Goal: Information Seeking & Learning: Learn about a topic

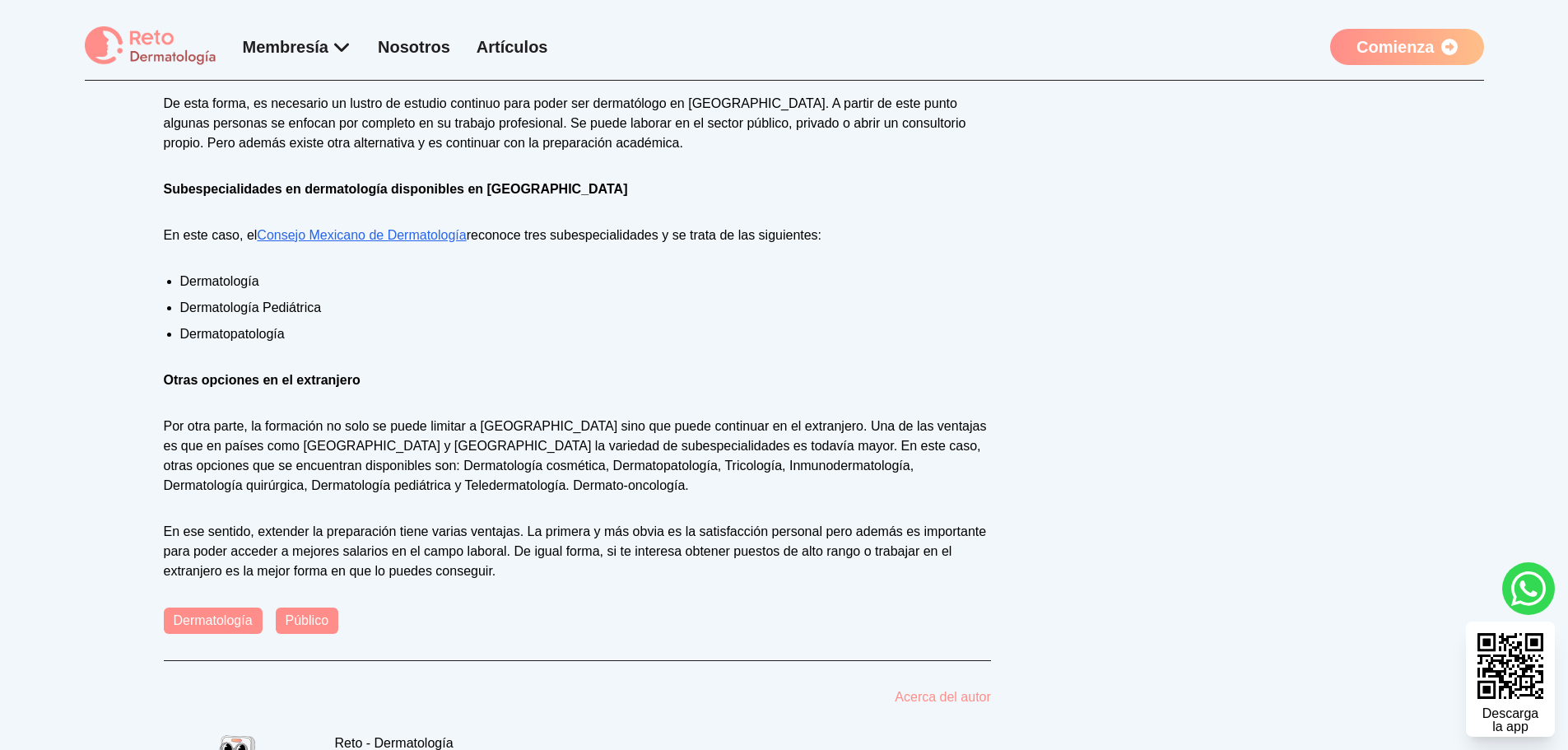
scroll to position [1101, 0]
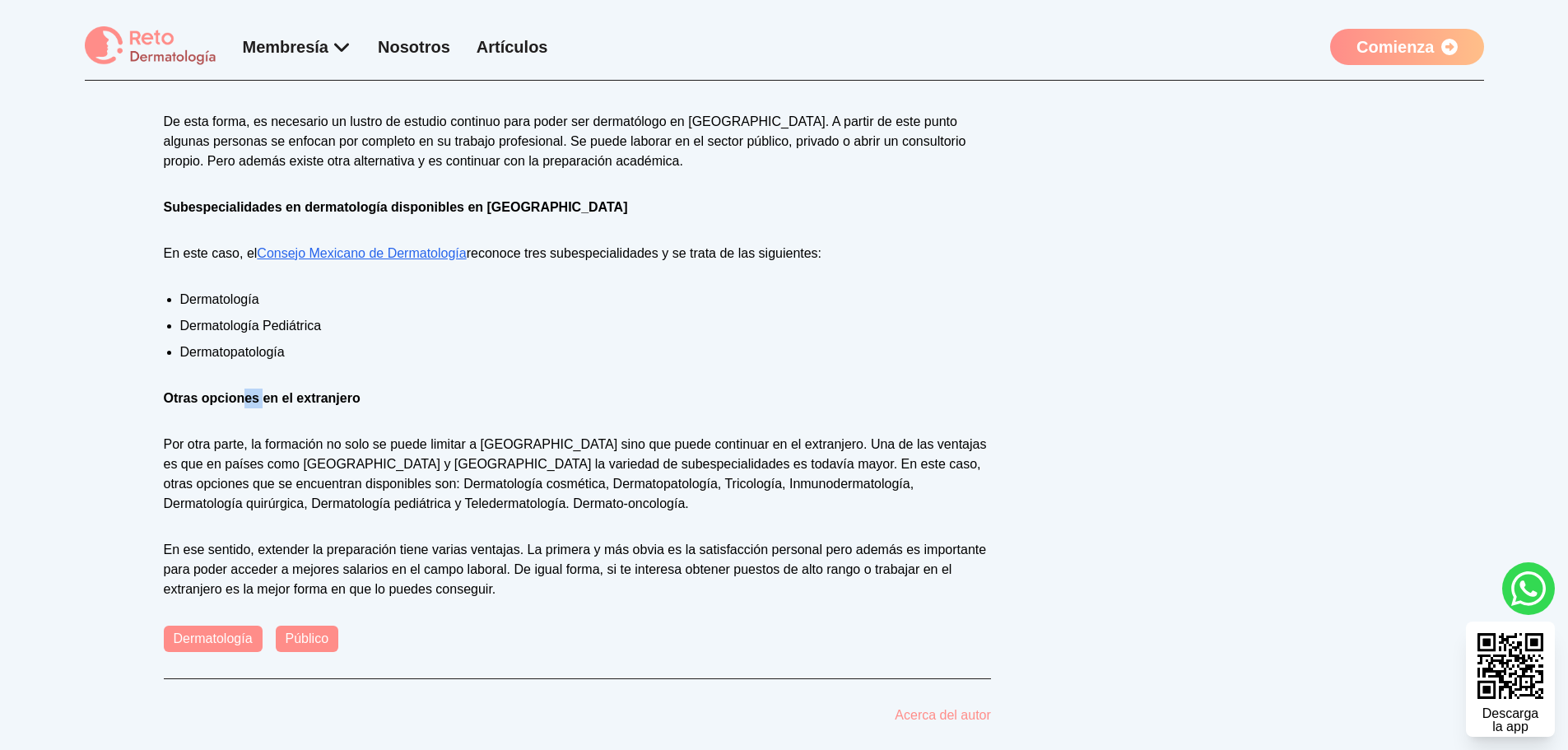
drag, startPoint x: 249, startPoint y: 385, endPoint x: 269, endPoint y: 398, distance: 23.9
click at [268, 398] on div "El camino dentro de un área tan compleja como la Medicina es infinito. A difere…" at bounding box center [577, 151] width 827 height 896
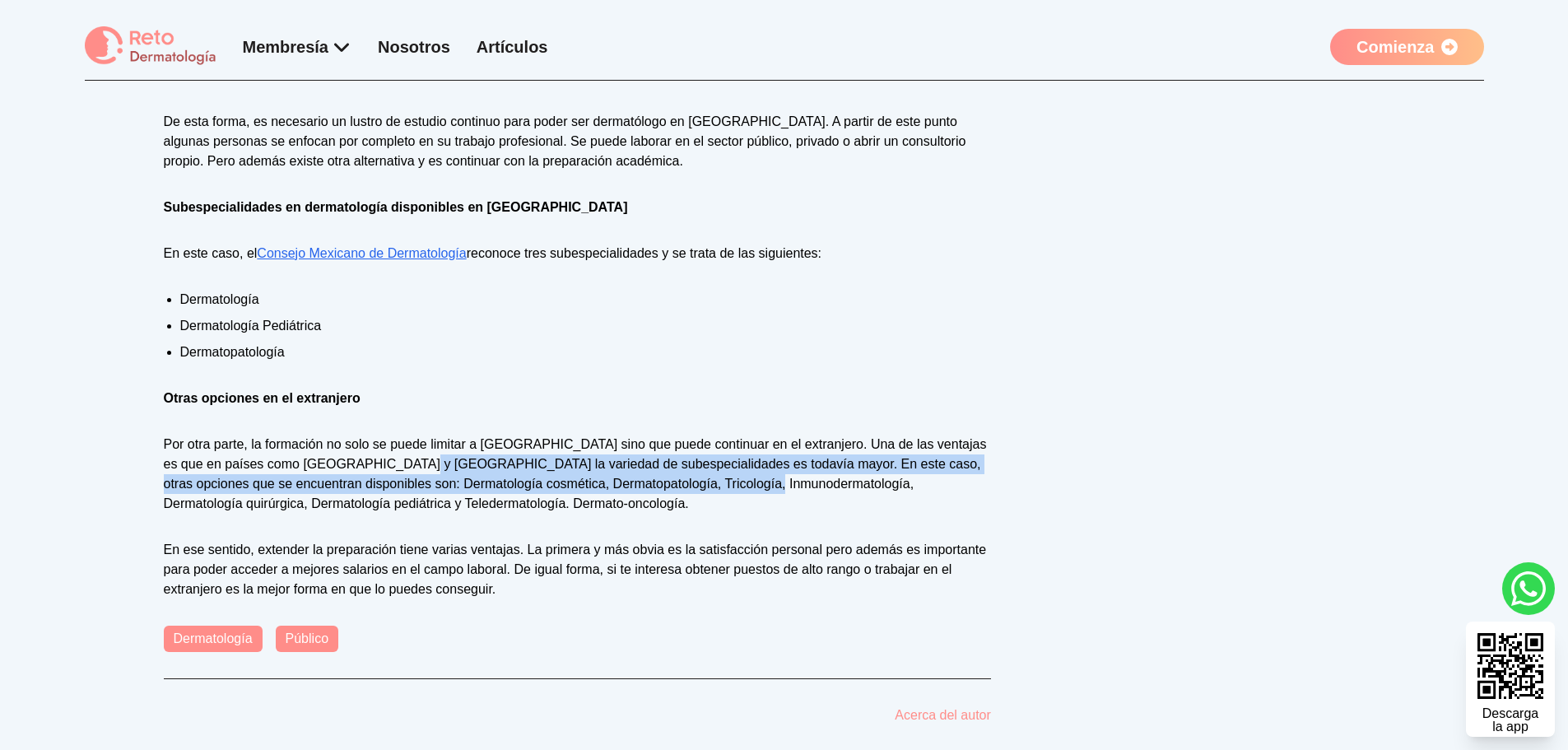
drag, startPoint x: 435, startPoint y: 465, endPoint x: 746, endPoint y: 476, distance: 311.2
click at [746, 476] on p "Por otra parte, la formación no solo se puede limitar a [GEOGRAPHIC_DATA] sino …" at bounding box center [577, 475] width 827 height 79
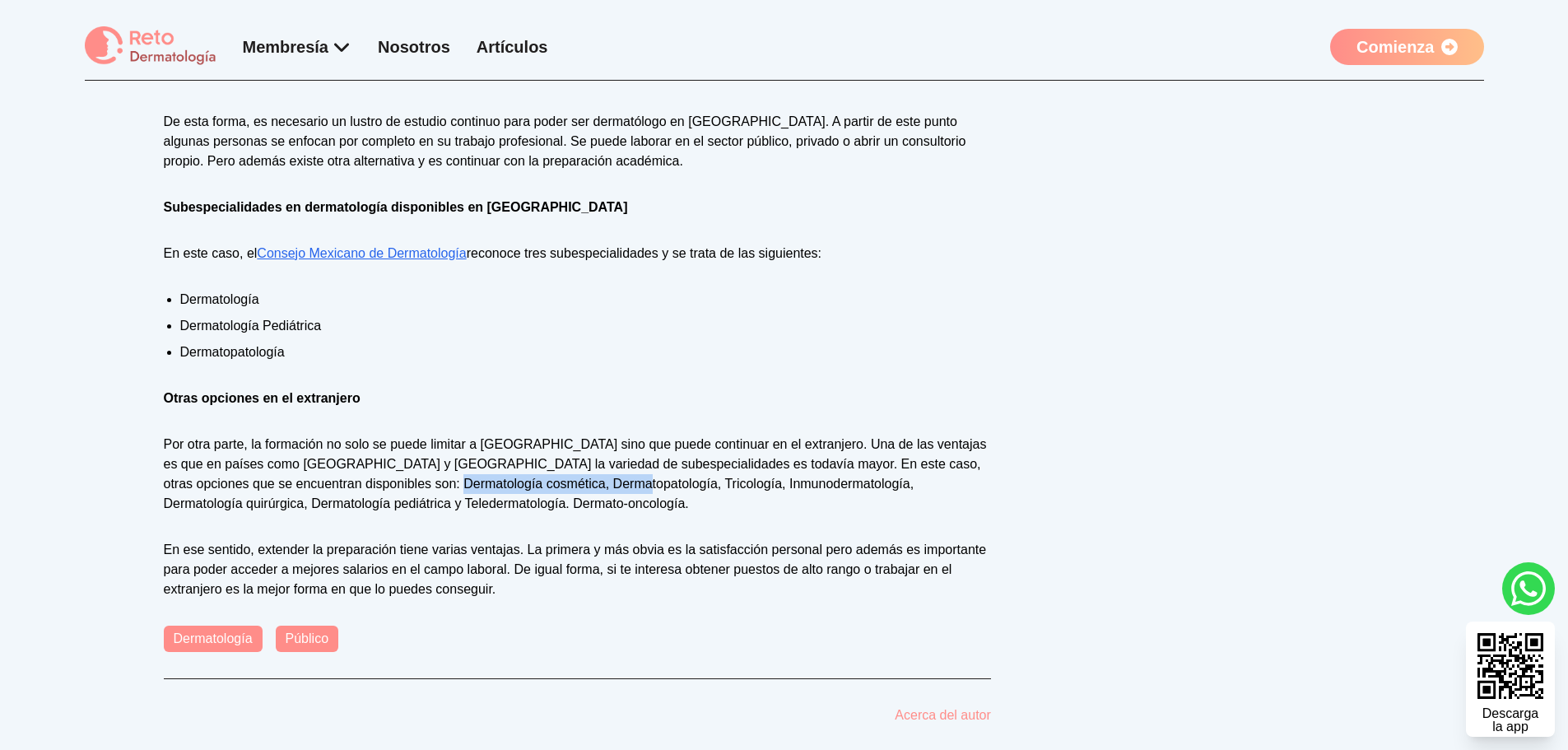
drag, startPoint x: 436, startPoint y: 490, endPoint x: 593, endPoint y: 493, distance: 157.0
click at [593, 493] on p "Por otra parte, la formación no solo se puede limitar a [GEOGRAPHIC_DATA] sino …" at bounding box center [577, 475] width 827 height 79
click at [596, 492] on p "Por otra parte, la formación no solo se puede limitar a [GEOGRAPHIC_DATA] sino …" at bounding box center [577, 475] width 827 height 79
click at [565, 488] on p "Por otra parte, la formación no solo se puede limitar a [GEOGRAPHIC_DATA] sino …" at bounding box center [577, 475] width 827 height 79
click at [660, 484] on p "Por otra parte, la formación no solo se puede limitar a [GEOGRAPHIC_DATA] sino …" at bounding box center [577, 475] width 827 height 79
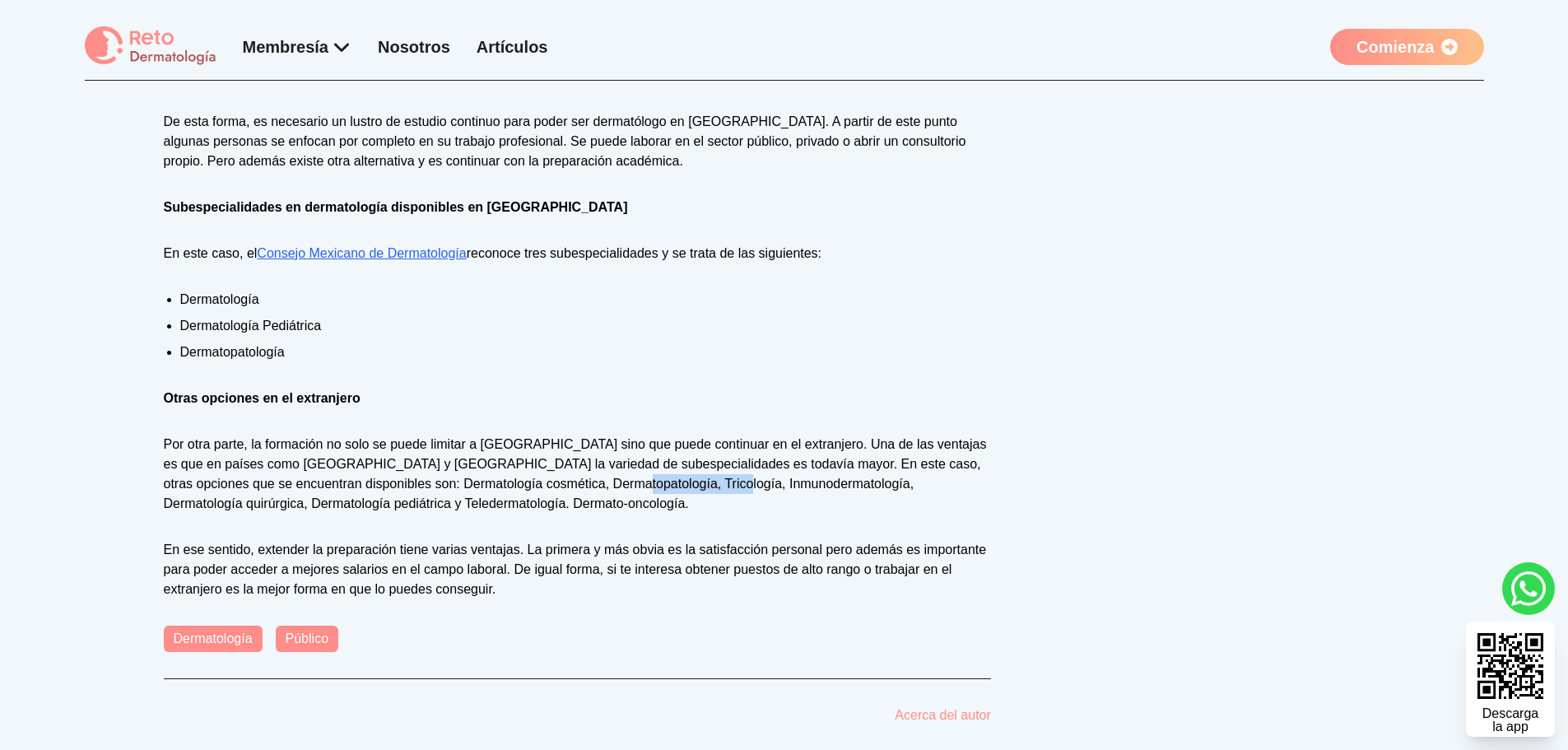
click at [660, 484] on p "Por otra parte, la formación no solo se puede limitar a [GEOGRAPHIC_DATA] sino …" at bounding box center [577, 475] width 827 height 79
drag, startPoint x: 471, startPoint y: 496, endPoint x: 340, endPoint y: 502, distance: 131.1
click at [340, 502] on p "Por otra parte, la formación no solo se puede limitar a [GEOGRAPHIC_DATA] sino …" at bounding box center [577, 475] width 827 height 79
copy p "Dermato-oncología."
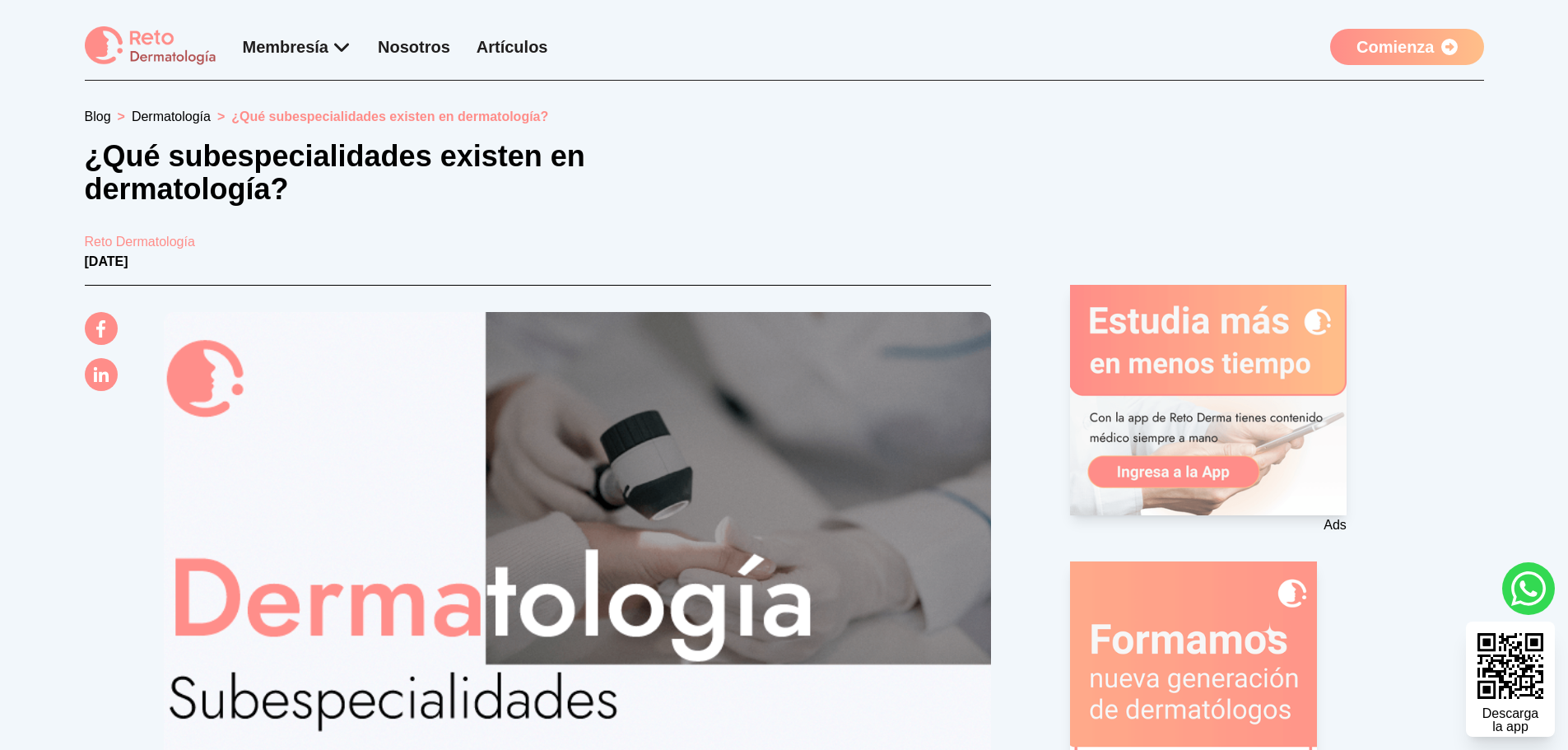
scroll to position [1101, 0]
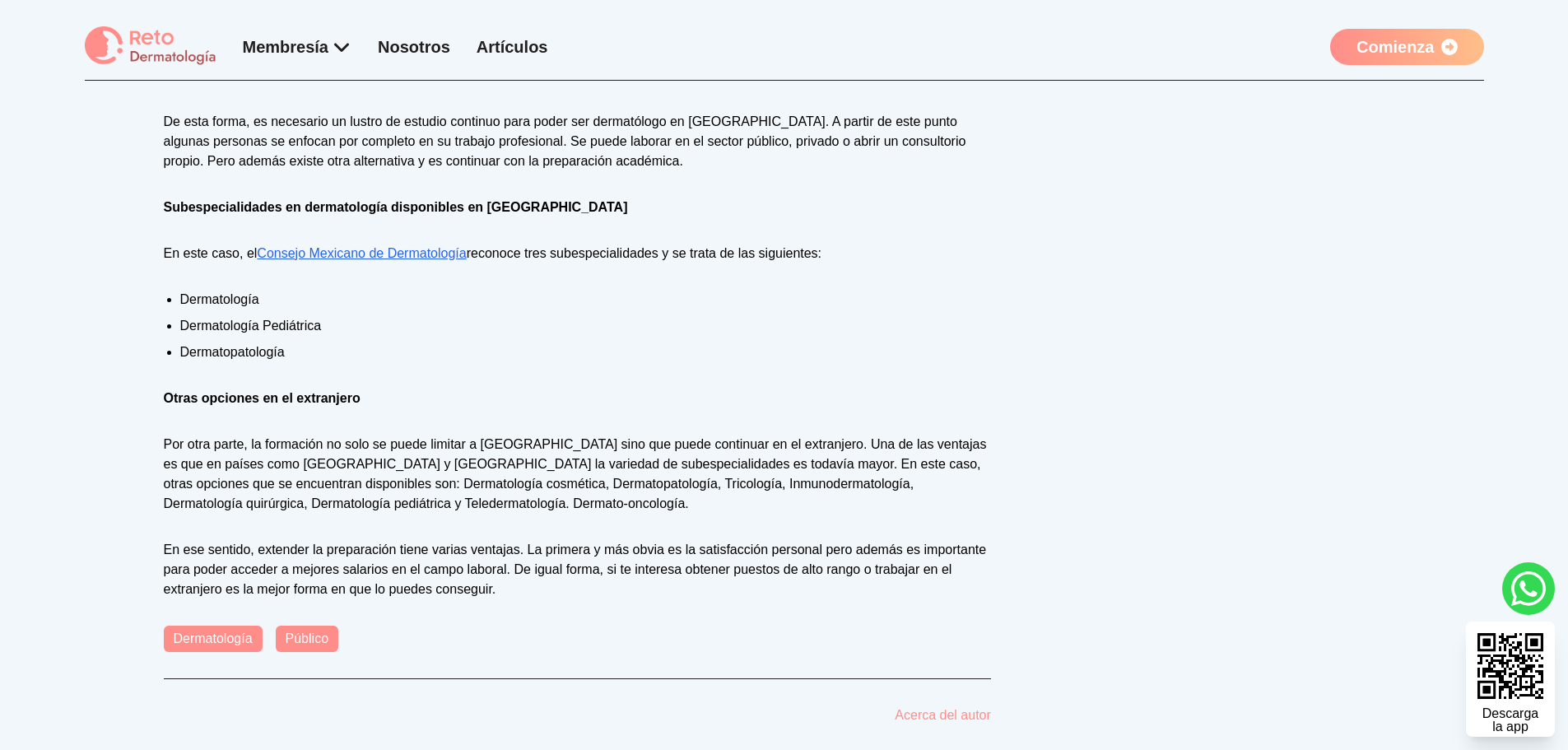
click at [627, 485] on p "Por otra parte, la formación no solo se puede limitar a [GEOGRAPHIC_DATA] sino …" at bounding box center [577, 475] width 827 height 79
copy p "Inmunodermatología"
